Goal: Task Accomplishment & Management: Manage account settings

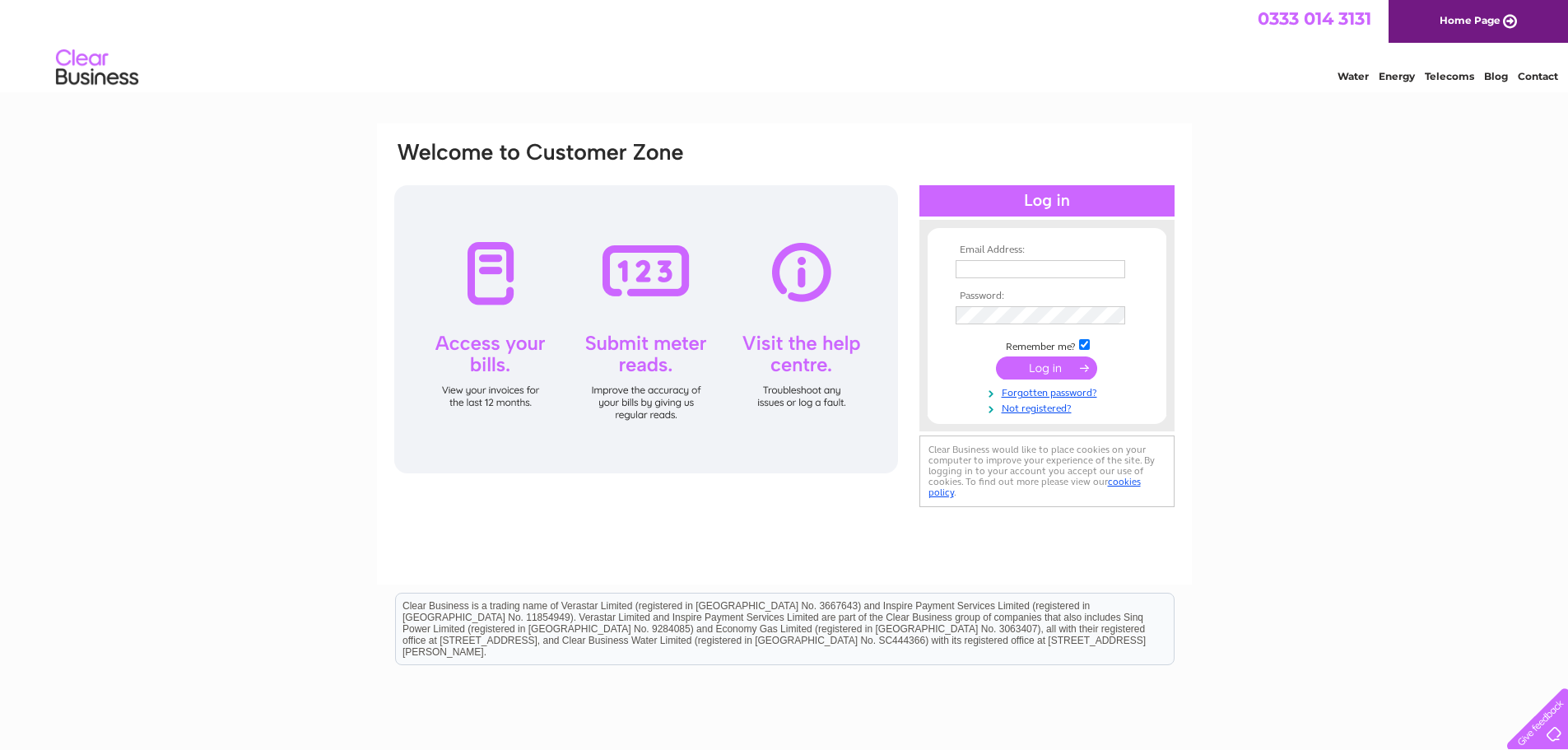
type input "[EMAIL_ADDRESS][DOMAIN_NAME]"
click at [1041, 367] on input "submit" at bounding box center [1047, 368] width 101 height 23
click at [1043, 367] on input "submit" at bounding box center [1047, 368] width 101 height 23
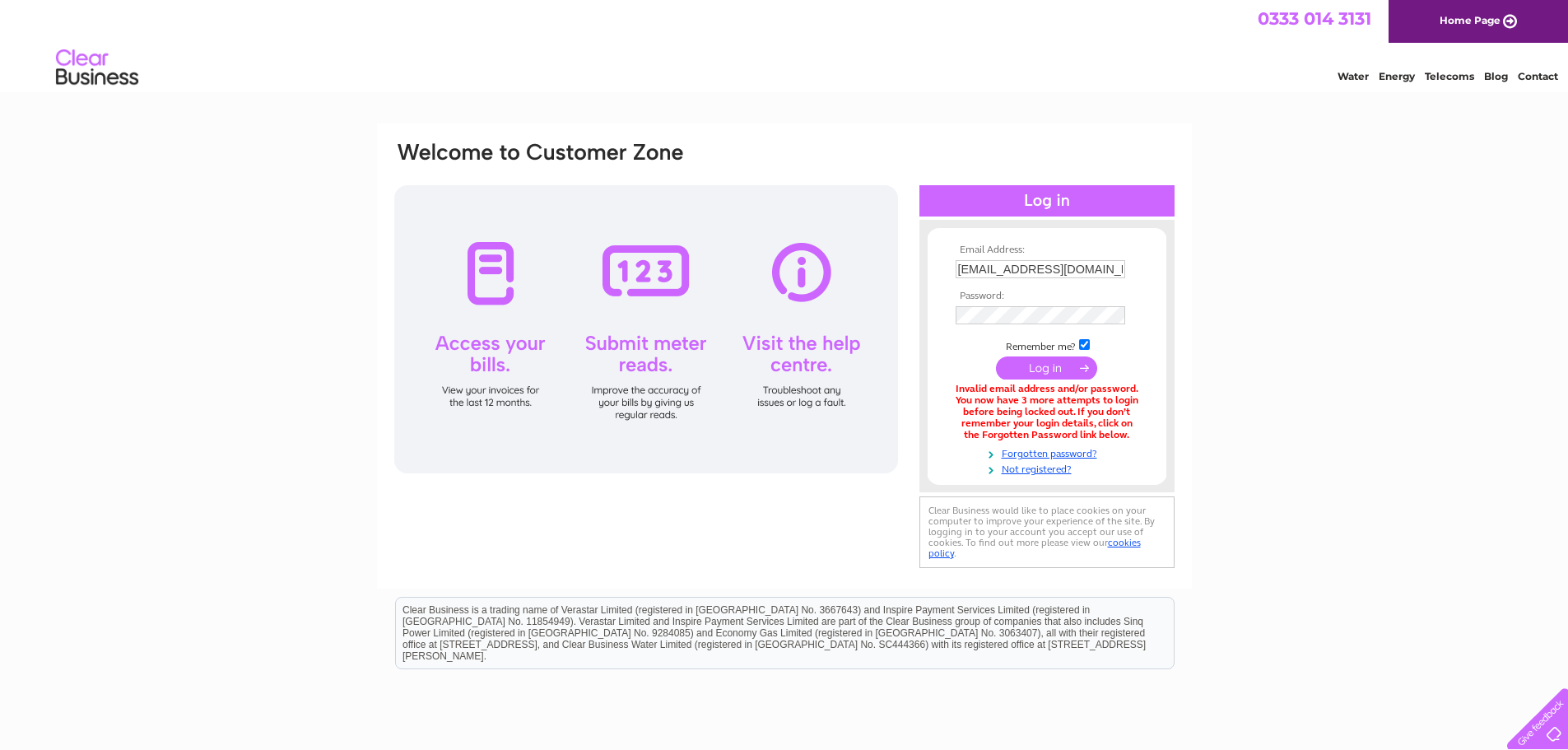
click at [1027, 325] on td at bounding box center [1047, 316] width 191 height 27
click at [1082, 342] on input "checkbox" at bounding box center [1084, 345] width 11 height 11
click at [921, 316] on div "Email Address: amandanasser08@gmail.com Password:" at bounding box center [1047, 357] width 255 height 242
click at [981, 341] on td "Remember me?" at bounding box center [1047, 346] width 191 height 17
click at [1082, 341] on input "checkbox" at bounding box center [1084, 345] width 11 height 11
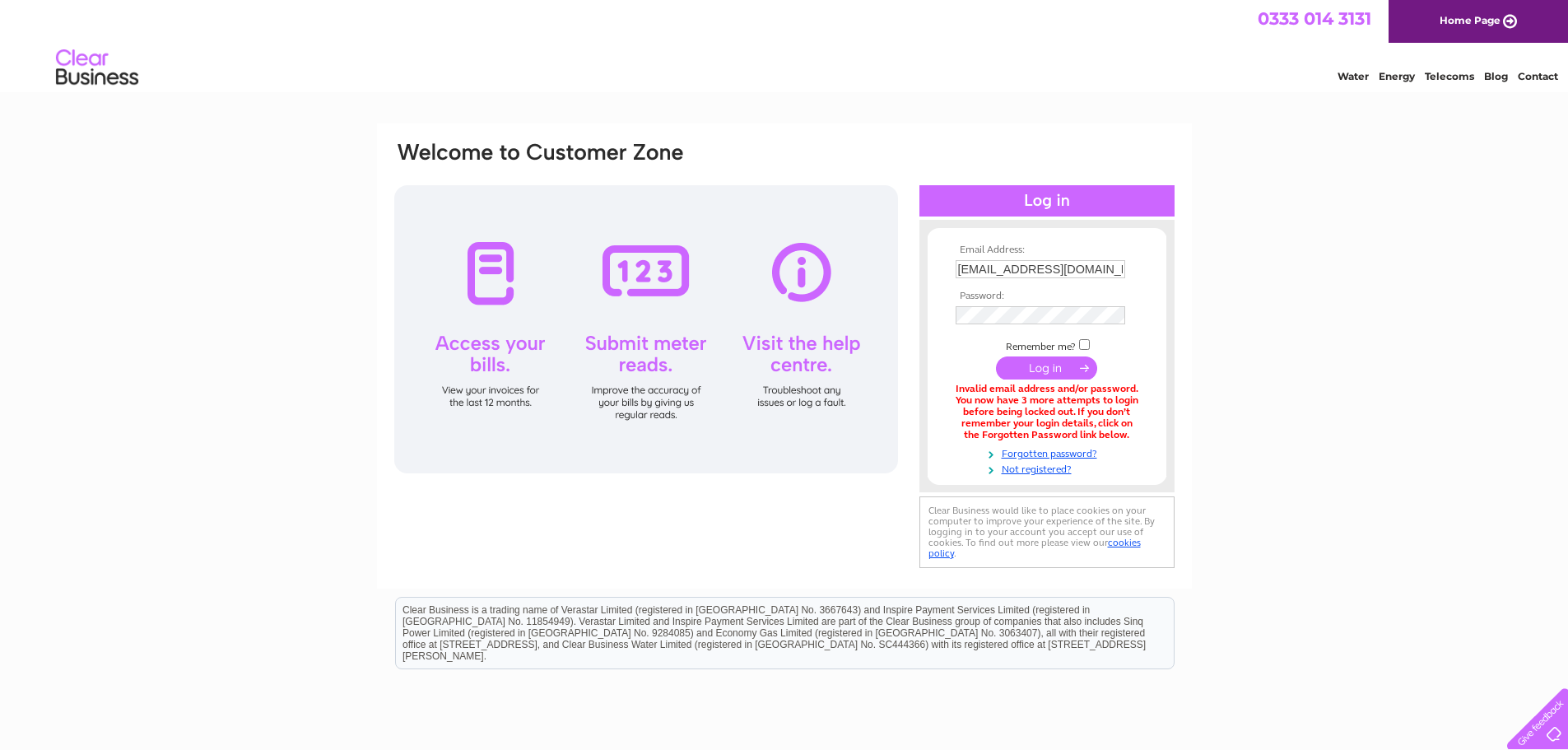
checkbox input "true"
click at [1034, 372] on input "submit" at bounding box center [1047, 368] width 101 height 23
click at [1004, 202] on div at bounding box center [1047, 201] width 255 height 32
click at [1062, 379] on input "submit" at bounding box center [1047, 368] width 101 height 23
click at [1075, 375] on input "submit" at bounding box center [1047, 368] width 101 height 23
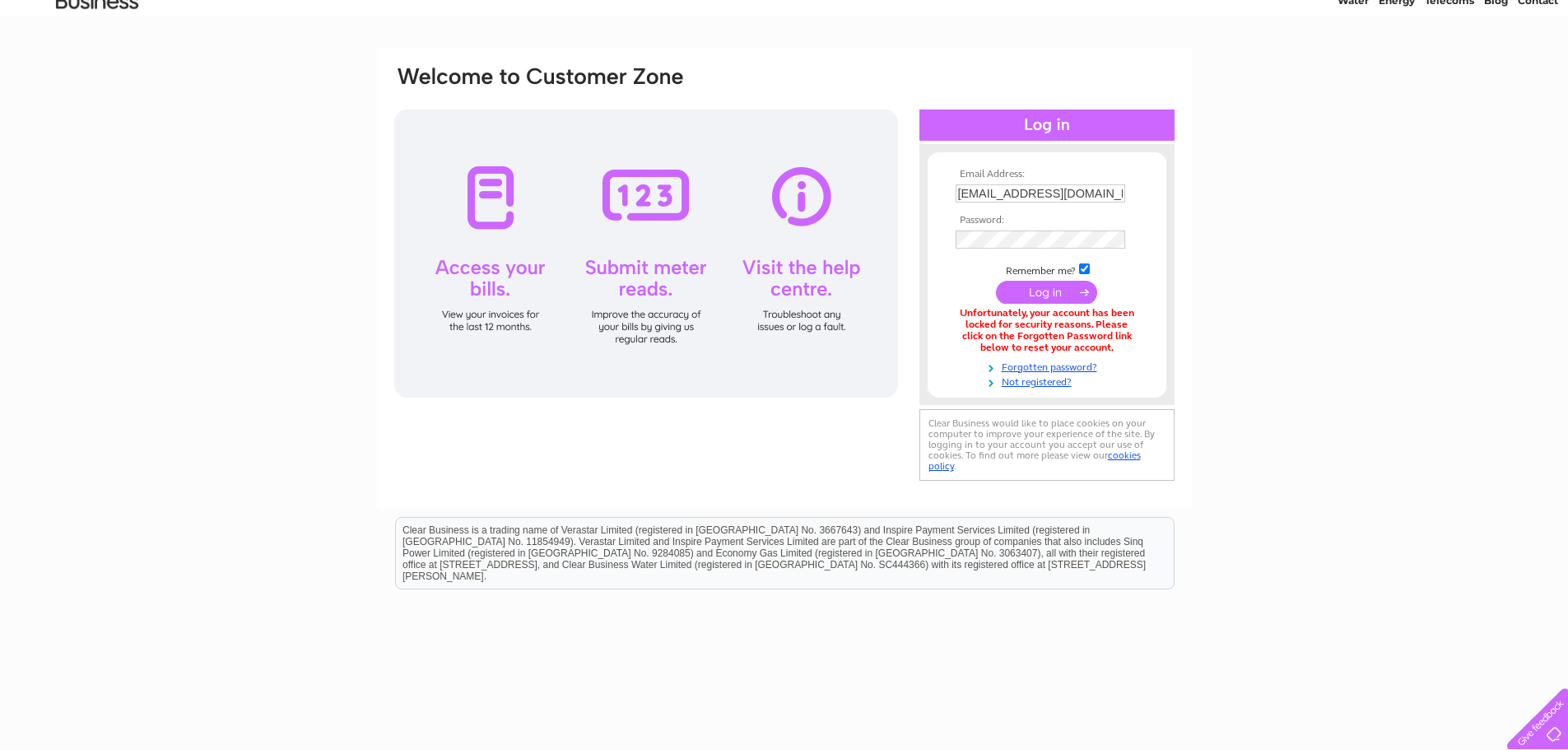
scroll to position [129, 0]
